Goal: Navigation & Orientation: Find specific page/section

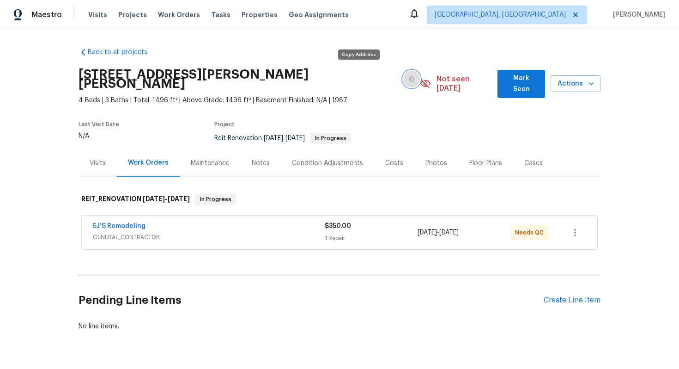
click at [409, 76] on icon "button" at bounding box center [412, 79] width 6 height 6
click at [389, 158] on div "Costs" at bounding box center [394, 162] width 18 height 9
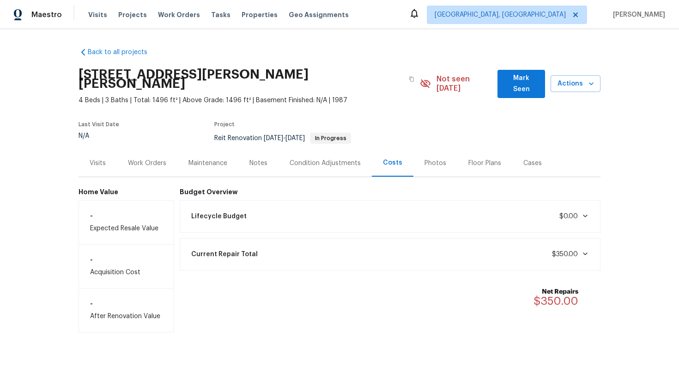
click at [145, 158] on div "Work Orders" at bounding box center [147, 162] width 38 height 9
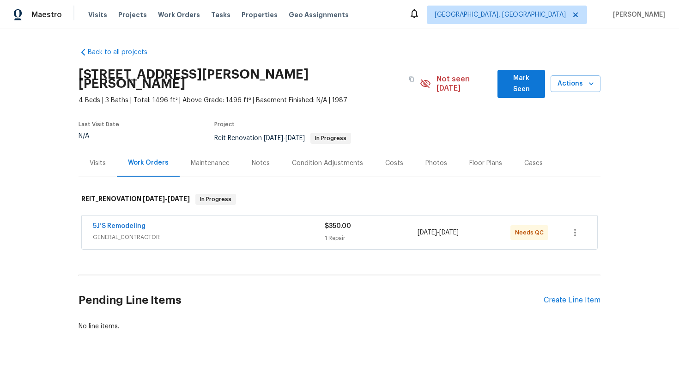
drag, startPoint x: 151, startPoint y: 215, endPoint x: 77, endPoint y: 222, distance: 74.7
click at [77, 222] on div "Back to all projects 5073 Leland Dr, Stone Mountain, GA 30083 4 Beds | 3 Baths …" at bounding box center [339, 198] width 679 height 339
drag, startPoint x: 84, startPoint y: 217, endPoint x: 154, endPoint y: 219, distance: 69.8
click at [154, 219] on div "5J’S Remodeling GENERAL_CONTRACTOR $350.00 1 Repair 8/27/2025 - 8/28/2025 Needs…" at bounding box center [339, 232] width 515 height 33
copy link "5J’S Remodeling"
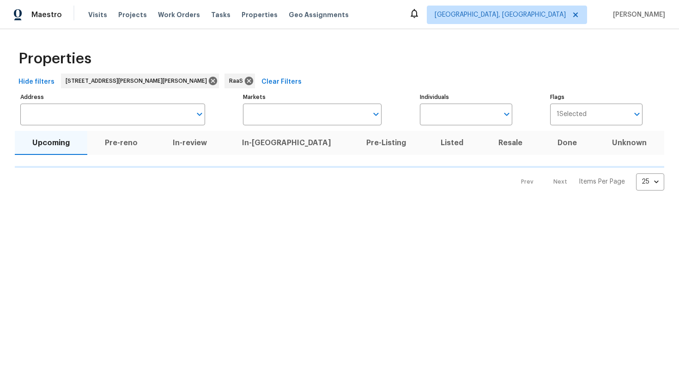
type input "100"
